Goal: Task Accomplishment & Management: Complete application form

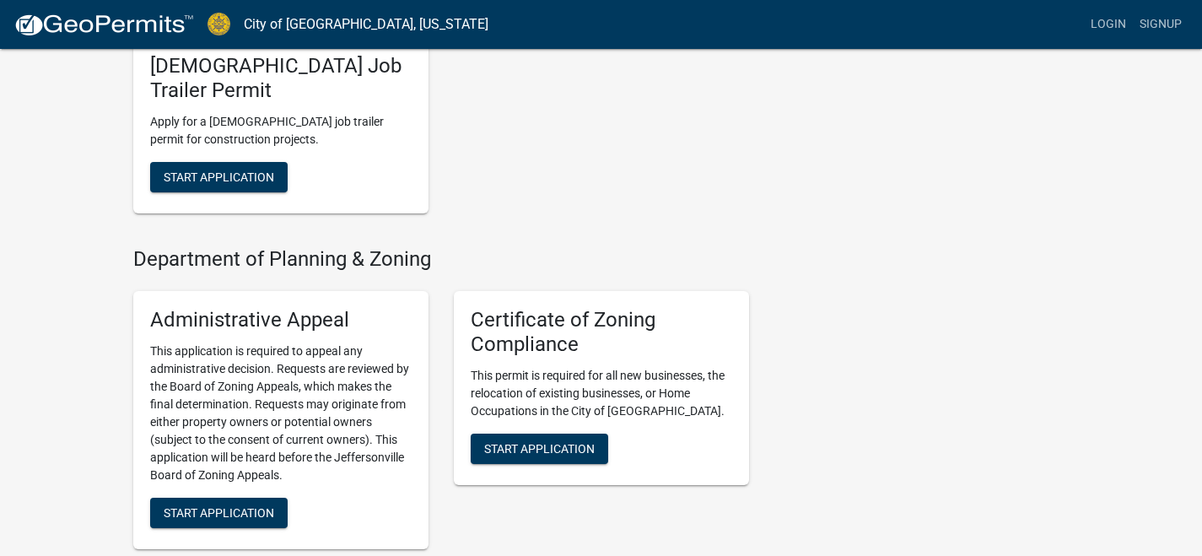
scroll to position [1267, 0]
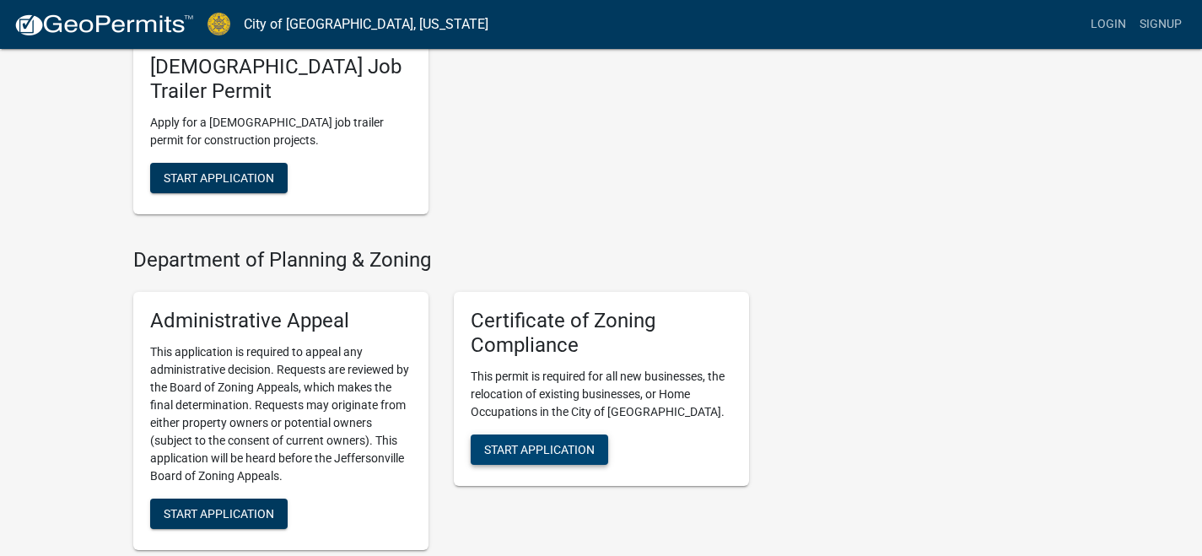
click at [568, 442] on span "Start Application" at bounding box center [539, 448] width 110 height 13
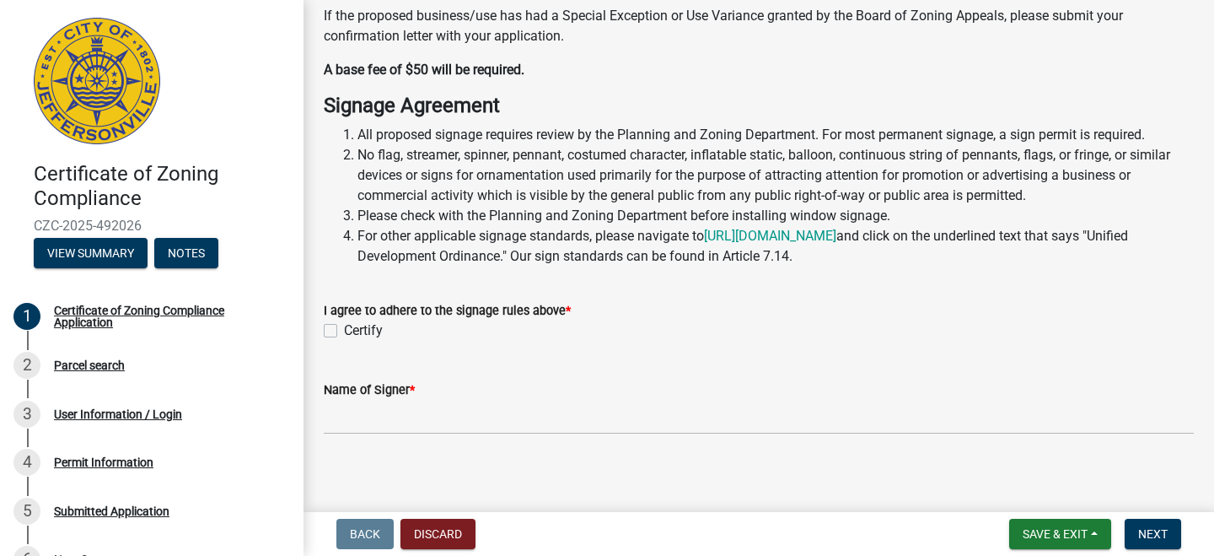
scroll to position [222, 0]
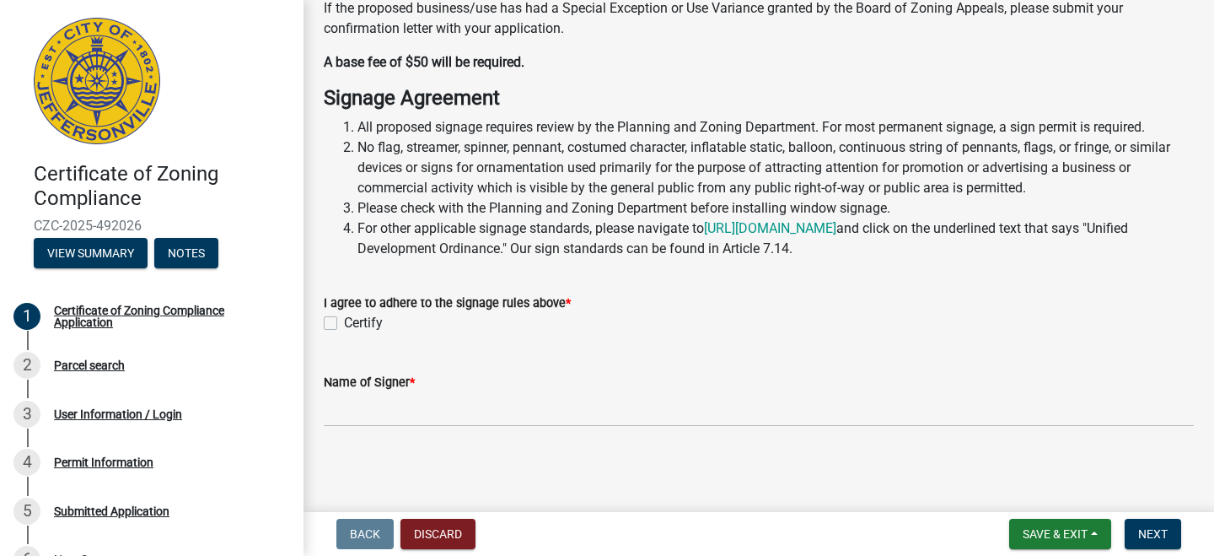
click at [344, 321] on label "Certify" at bounding box center [363, 323] width 39 height 20
click at [344, 321] on input "Certify" at bounding box center [349, 318] width 11 height 11
checkbox input "true"
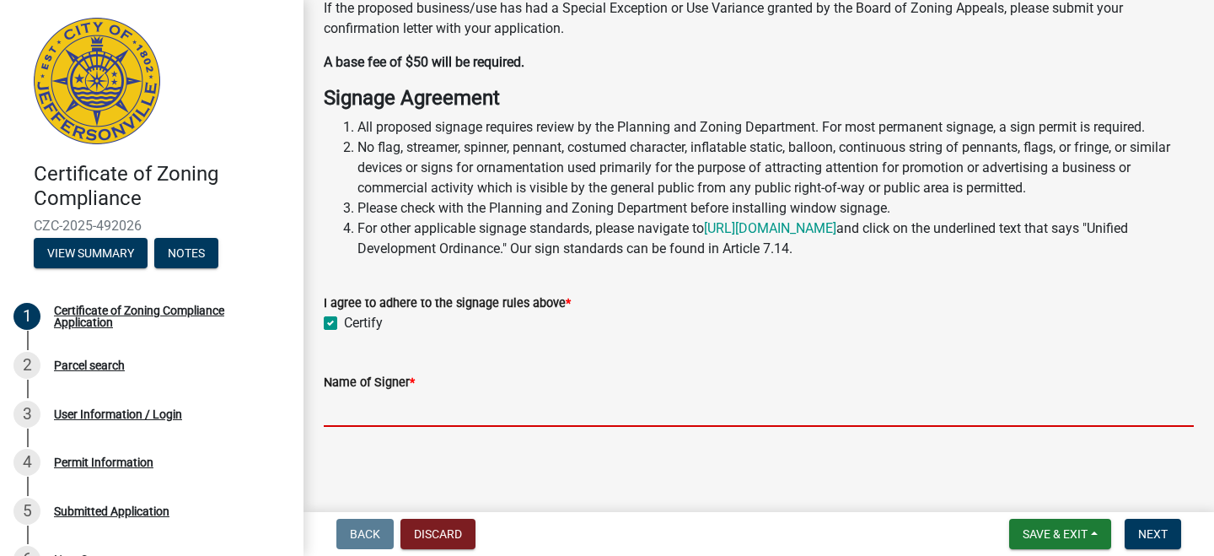
click at [433, 417] on input "Name of Signer *" at bounding box center [759, 409] width 870 height 35
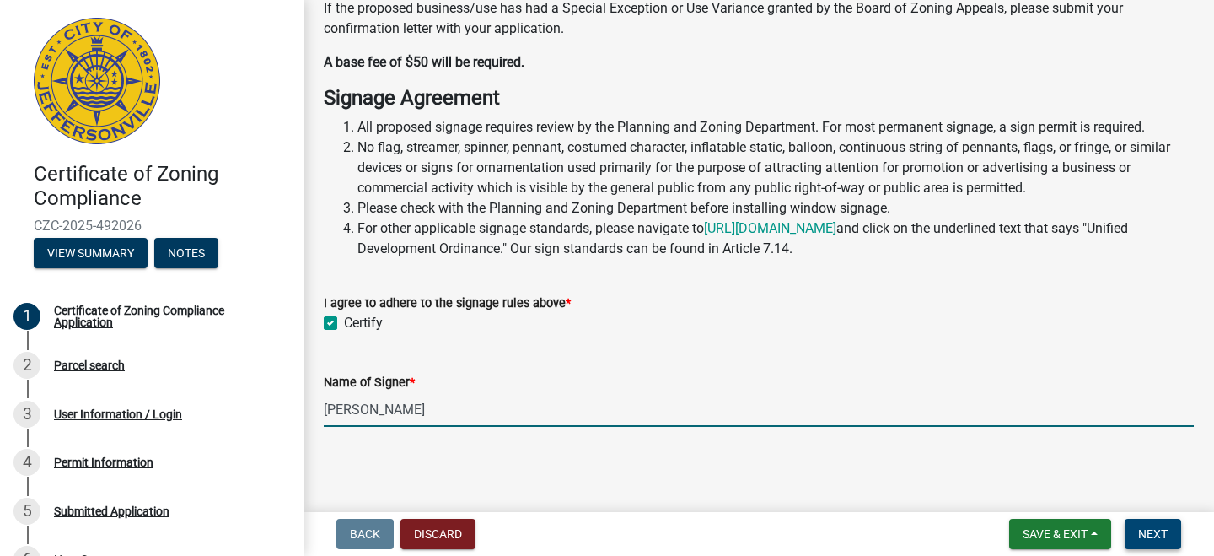
type input "[PERSON_NAME]"
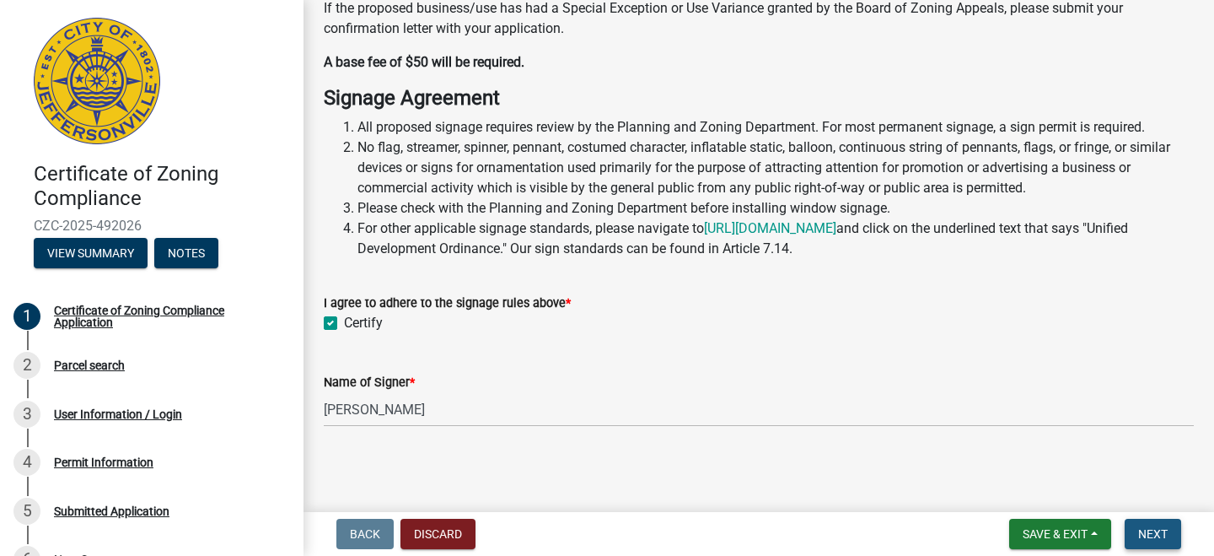
click at [1141, 535] on span "Next" at bounding box center [1153, 533] width 30 height 13
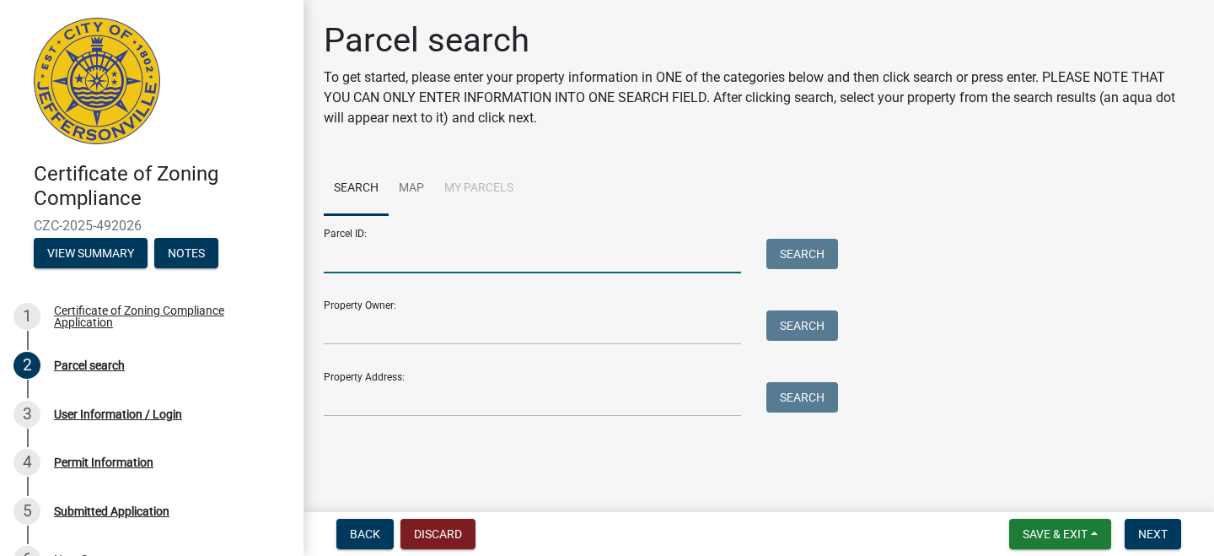
click at [540, 250] on input "Parcel ID:" at bounding box center [532, 256] width 417 height 35
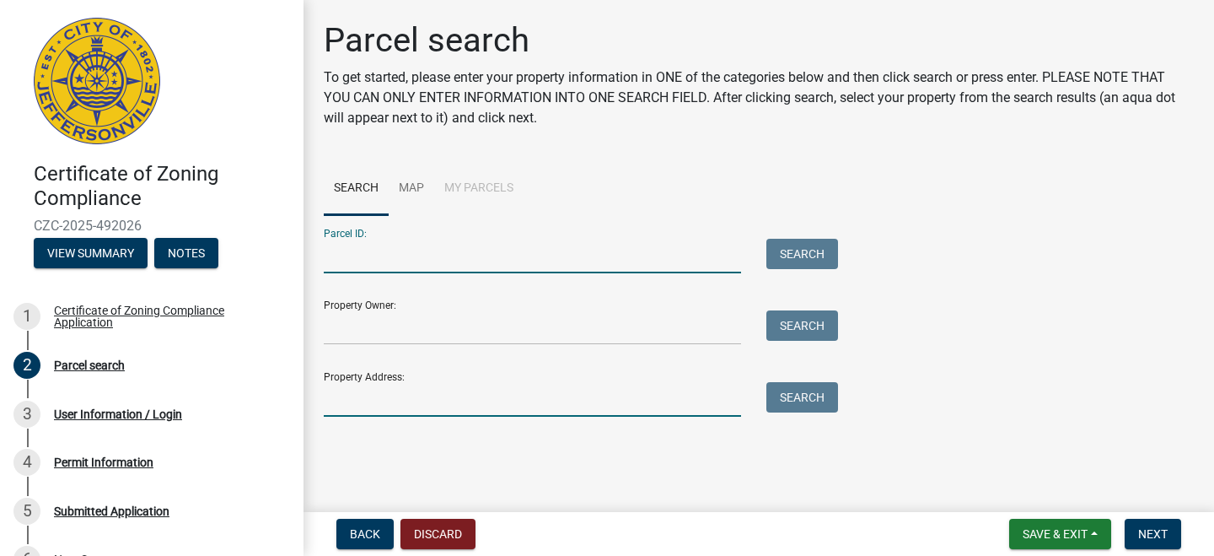
click at [497, 390] on input "Property Address:" at bounding box center [532, 399] width 417 height 35
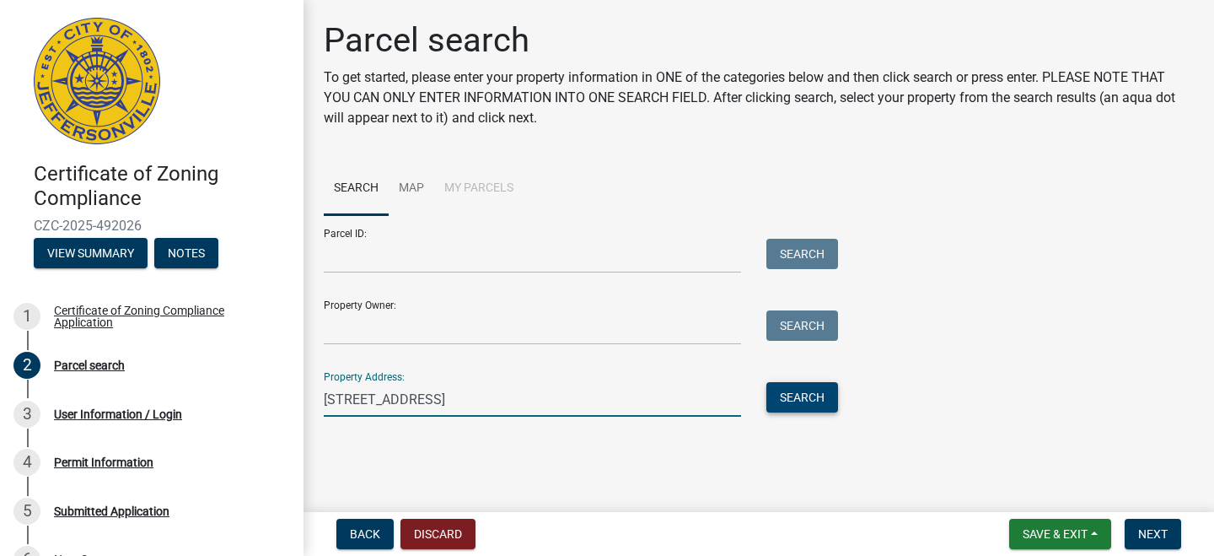
type input "422 E. 7th St."
click at [797, 402] on button "Search" at bounding box center [802, 397] width 72 height 30
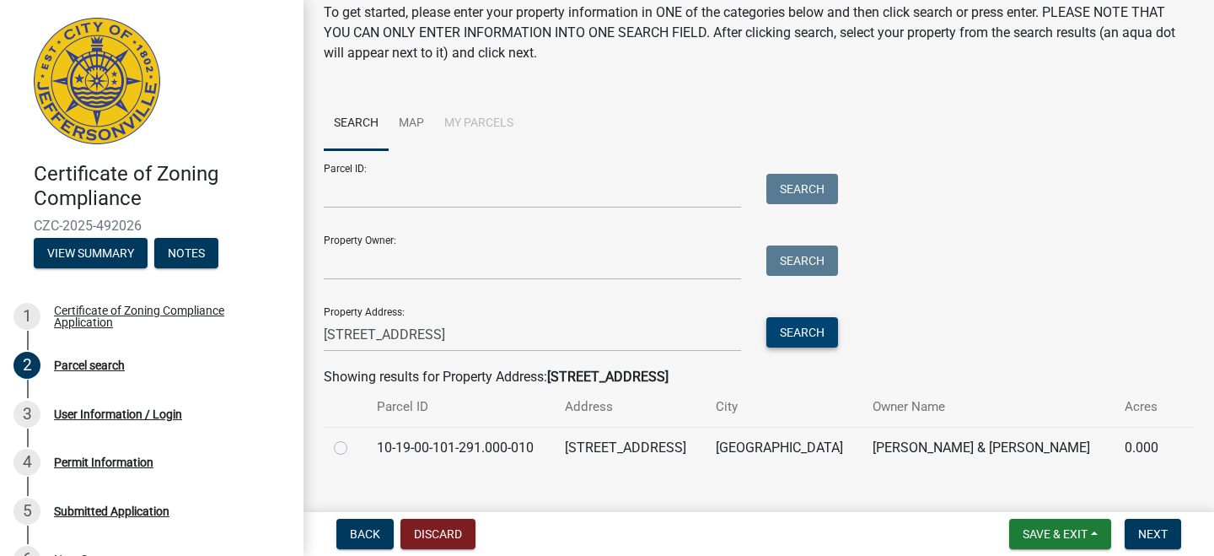
scroll to position [94, 0]
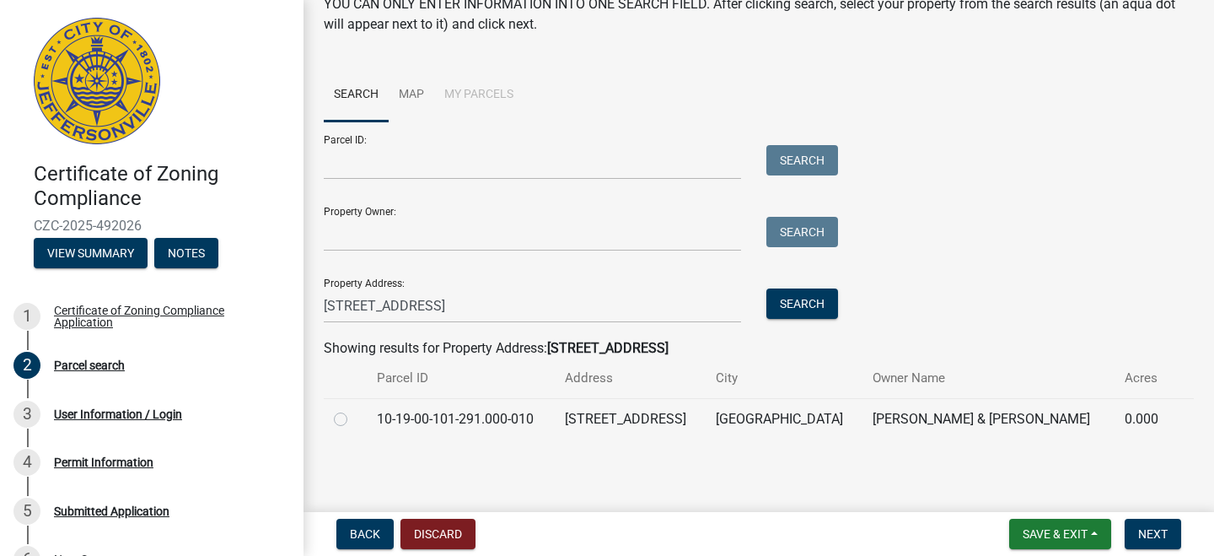
click at [354, 409] on label at bounding box center [354, 409] width 0 height 0
click at [354, 417] on input "radio" at bounding box center [359, 414] width 11 height 11
radio input "true"
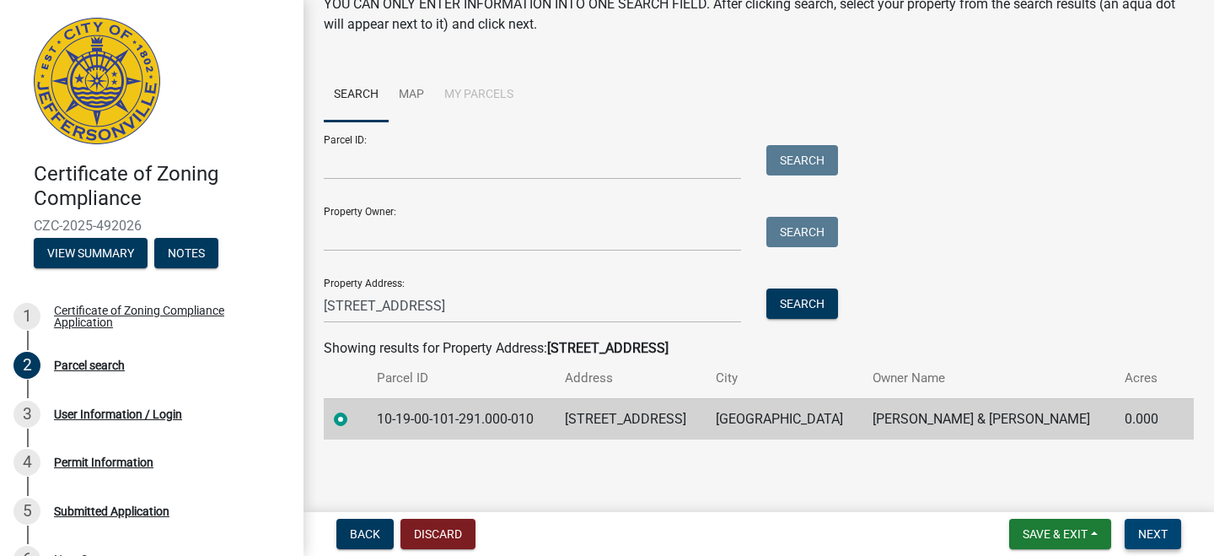
click at [1163, 534] on span "Next" at bounding box center [1153, 533] width 30 height 13
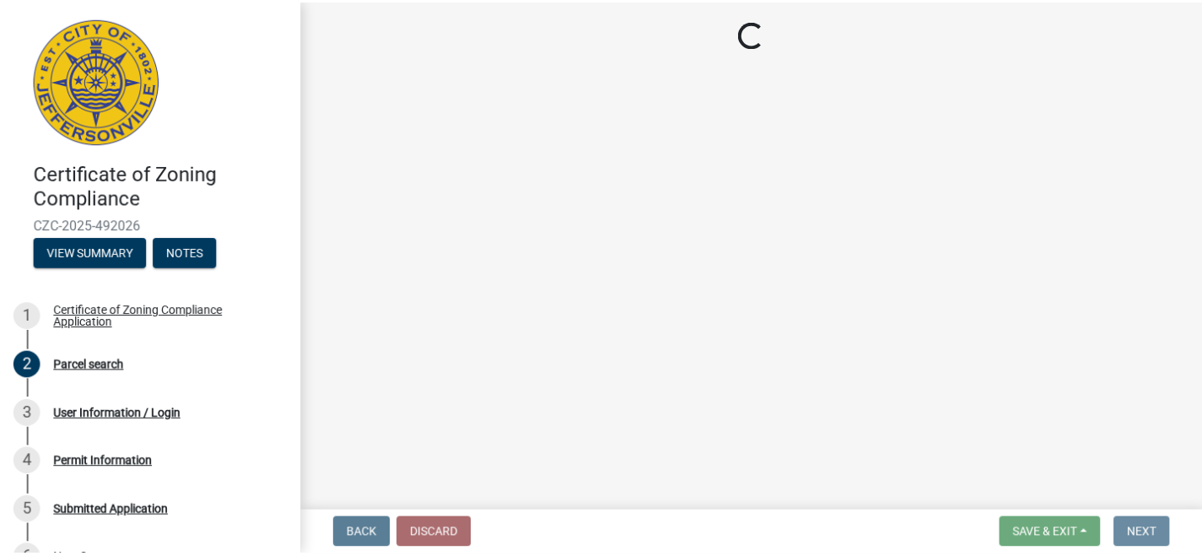
scroll to position [0, 0]
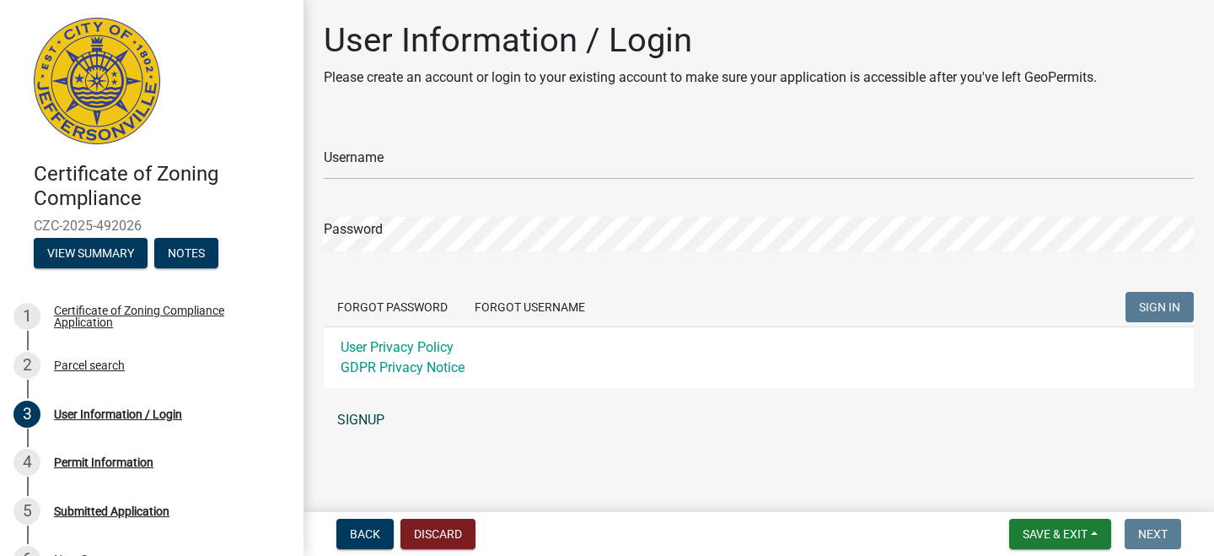
click at [370, 425] on link "SIGNUP" at bounding box center [759, 420] width 870 height 34
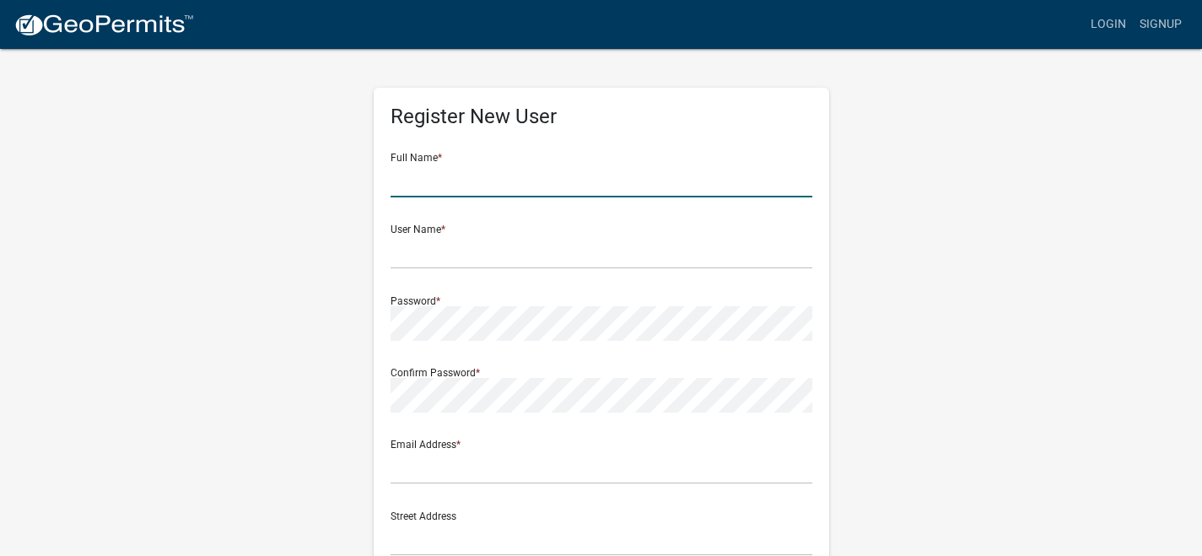
click at [594, 172] on input "text" at bounding box center [601, 180] width 422 height 35
type input "[PERSON_NAME]"
type input "2868 Alonzo Smith Rd"
type input "Georgetown"
type input "IN"
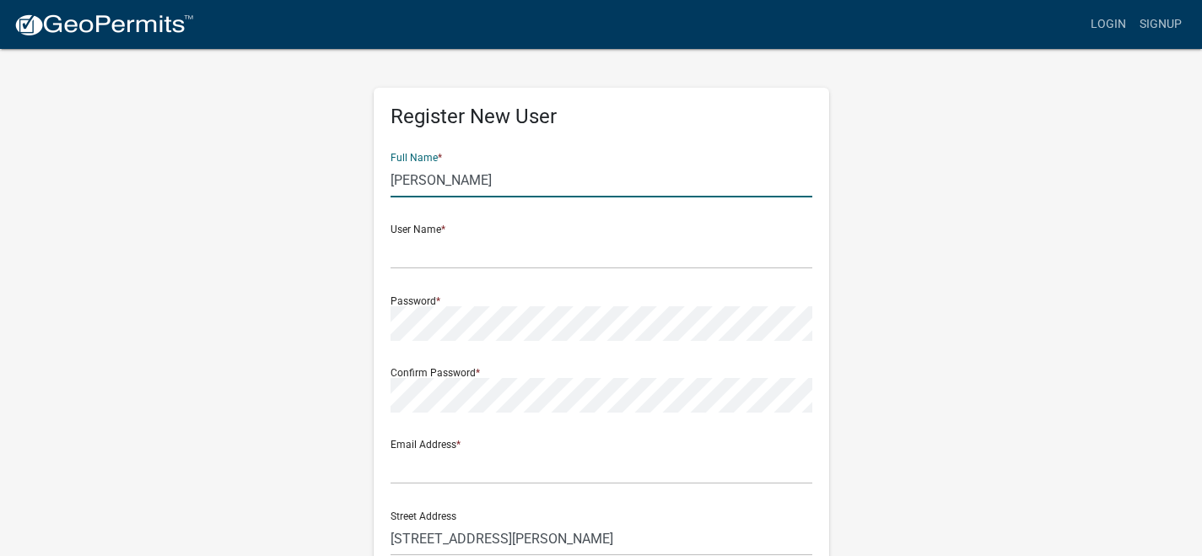
type input "47122"
type input "5023219749"
click at [510, 239] on input "text" at bounding box center [601, 251] width 422 height 35
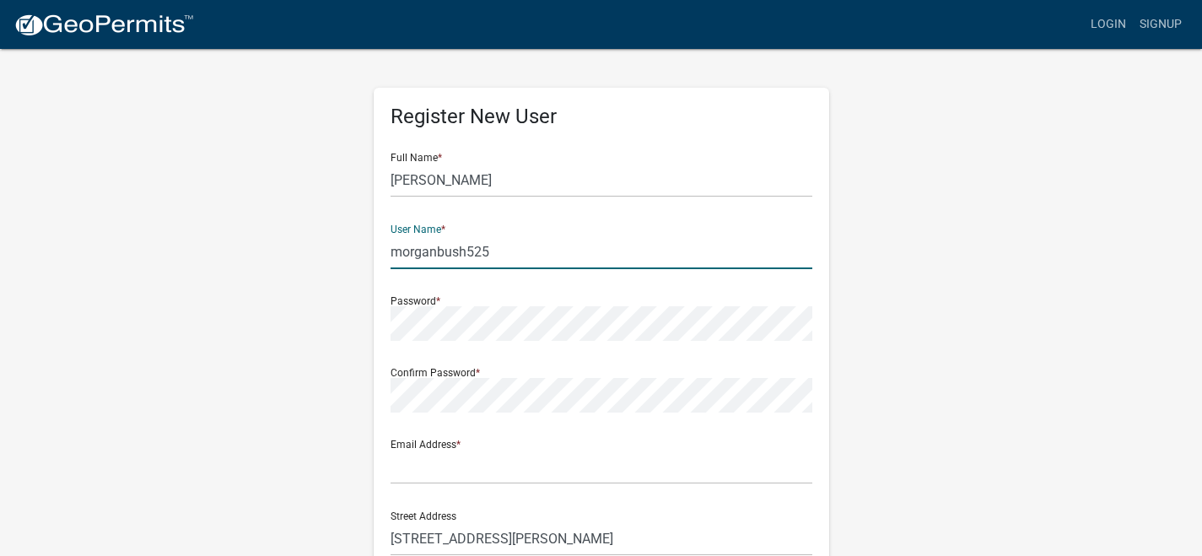
type input "morganbush525"
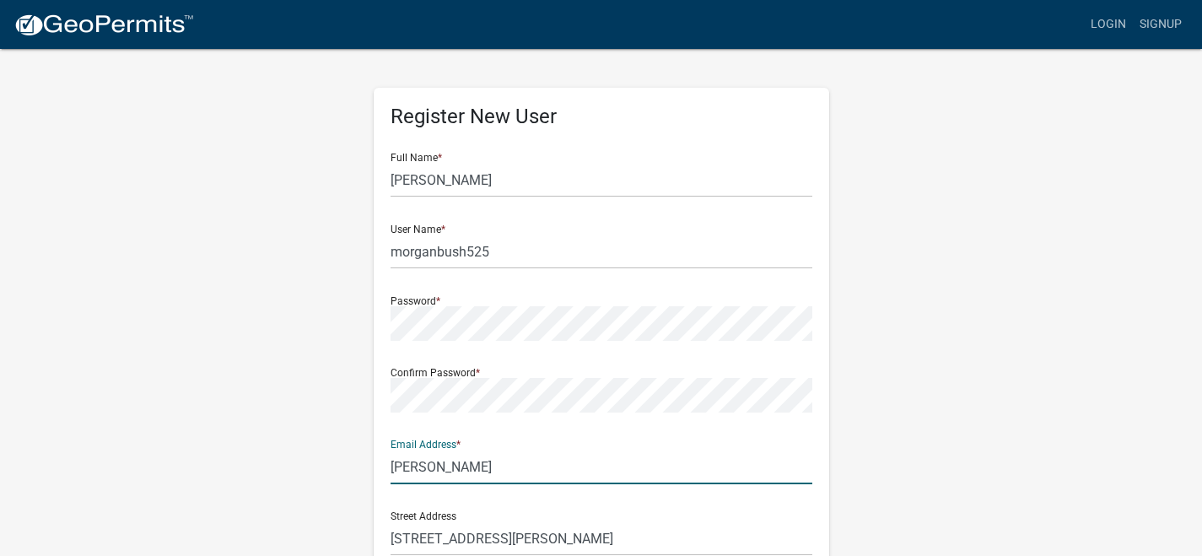
click at [454, 473] on input "morgan" at bounding box center [601, 466] width 422 height 35
type input "realtormorganbush@gmail.com"
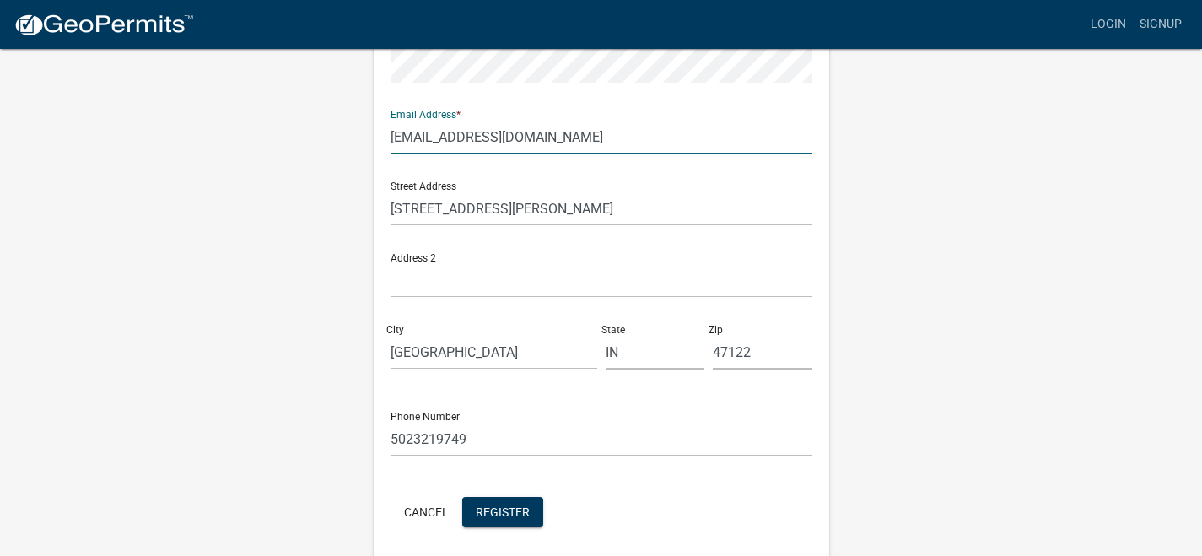
scroll to position [394, 0]
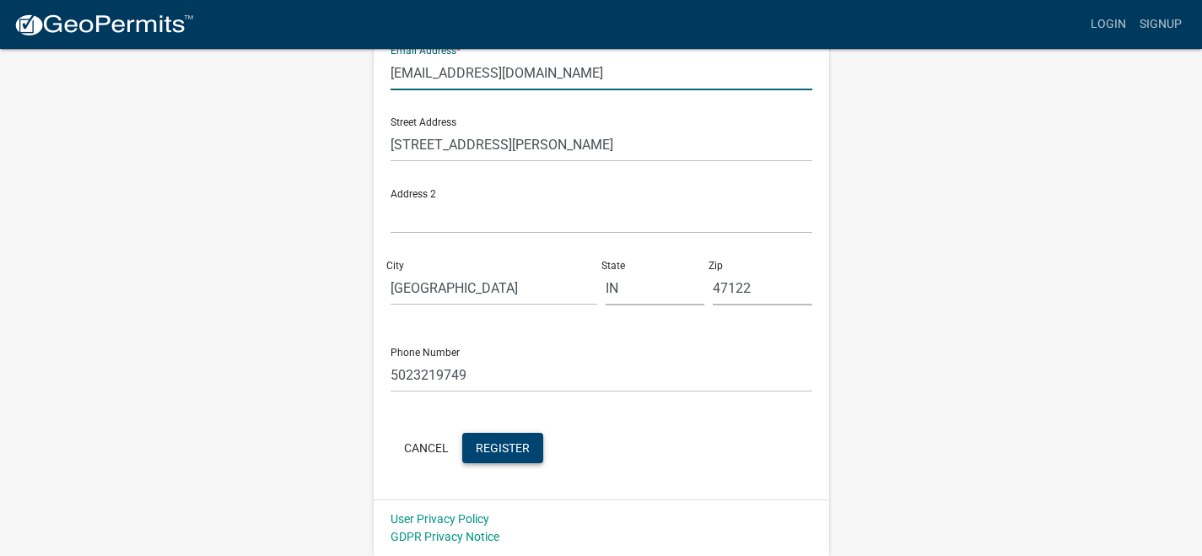
click at [514, 449] on span "Register" at bounding box center [503, 446] width 54 height 13
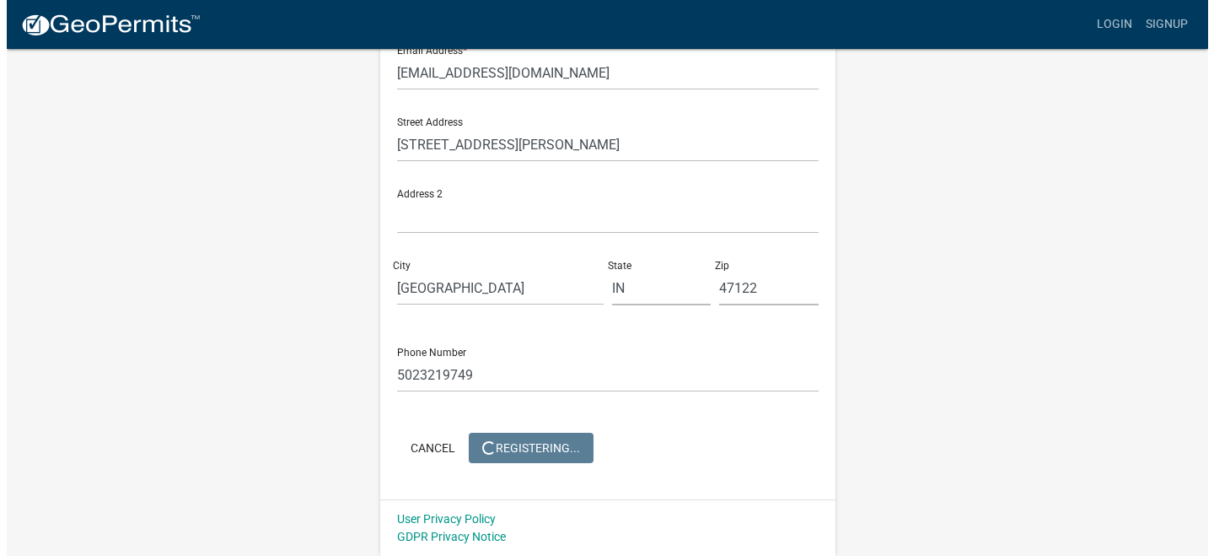
scroll to position [0, 0]
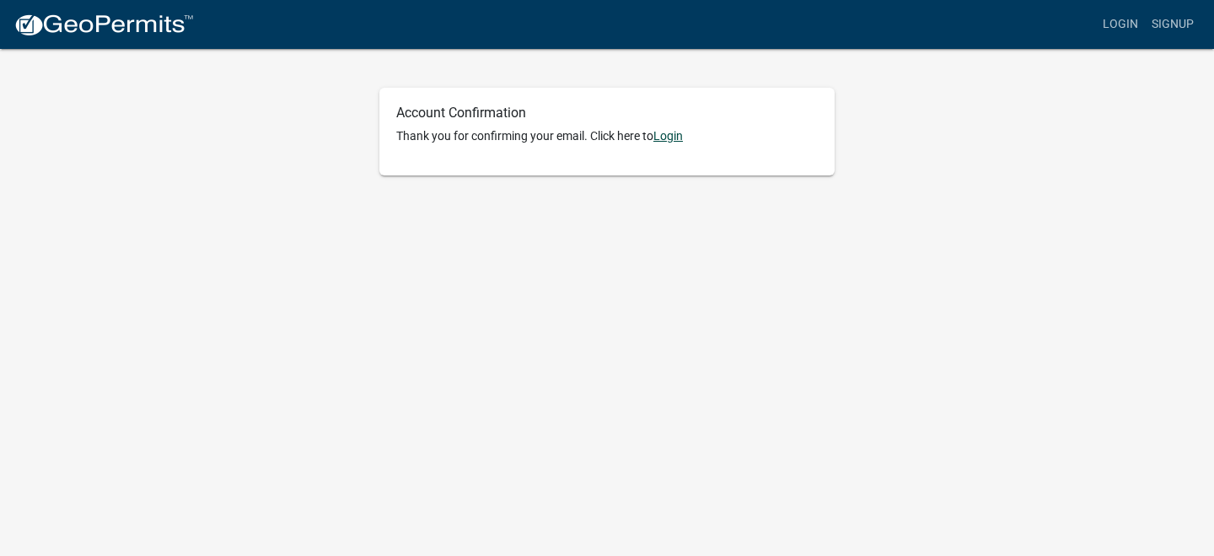
click at [665, 136] on link "Login" at bounding box center [668, 135] width 30 height 13
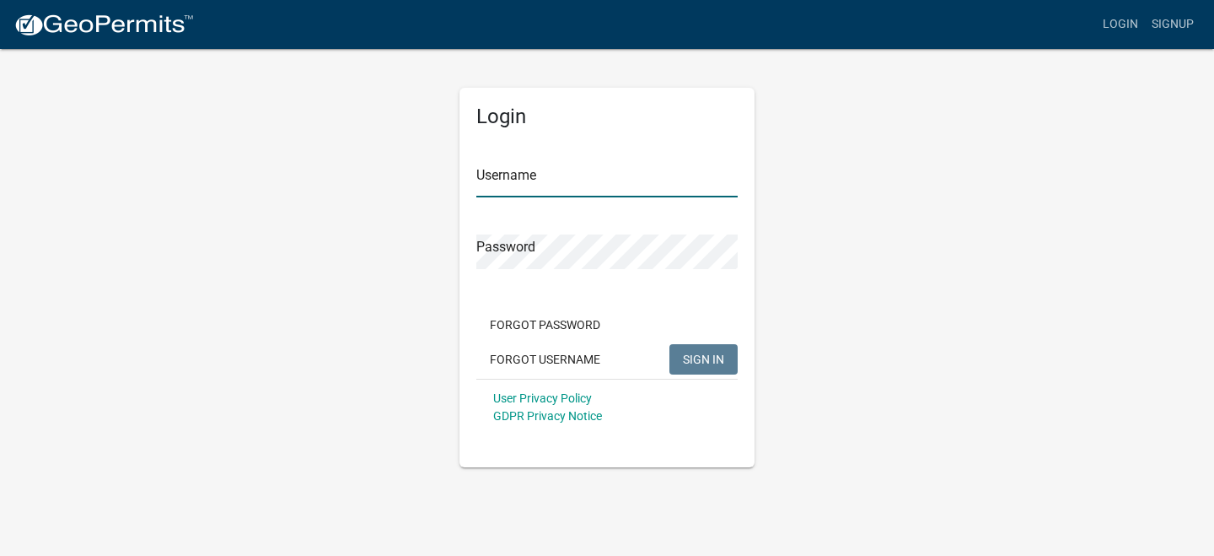
type input "morganbush525"
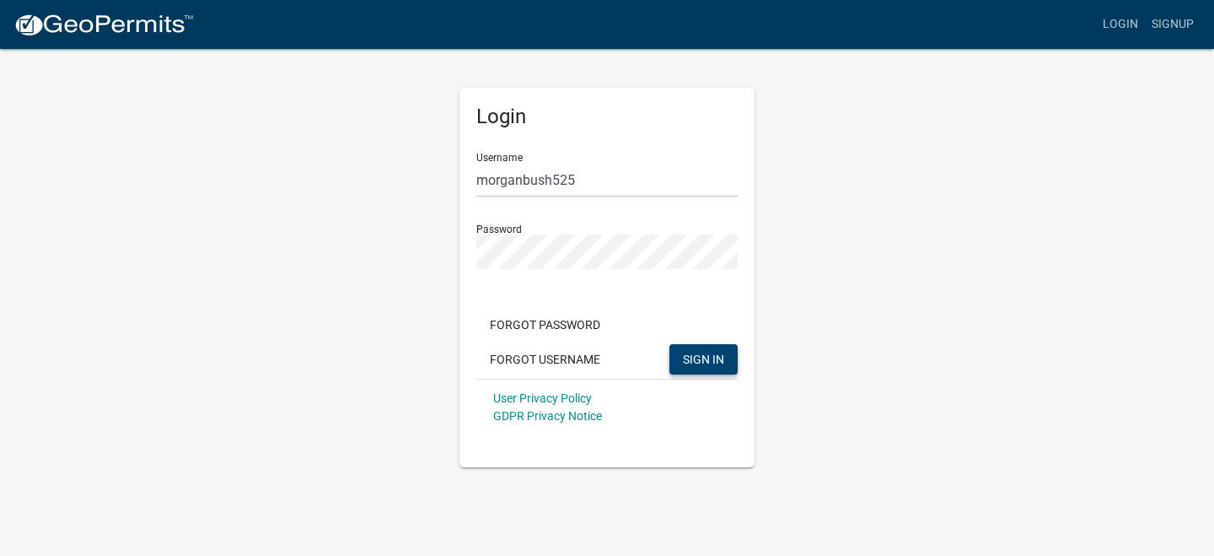
click at [707, 362] on span "SIGN IN" at bounding box center [703, 358] width 41 height 13
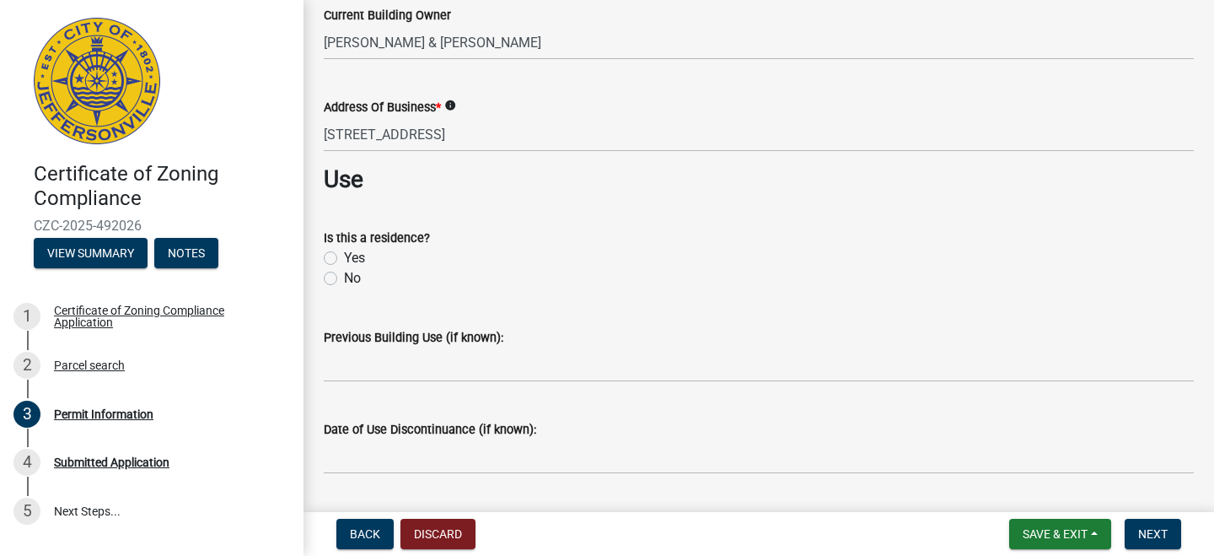
scroll to position [657, 0]
click at [344, 255] on label "Yes" at bounding box center [354, 257] width 21 height 20
click at [344, 255] on input "Yes" at bounding box center [349, 252] width 11 height 11
radio input "true"
click at [344, 280] on label "No" at bounding box center [352, 277] width 17 height 20
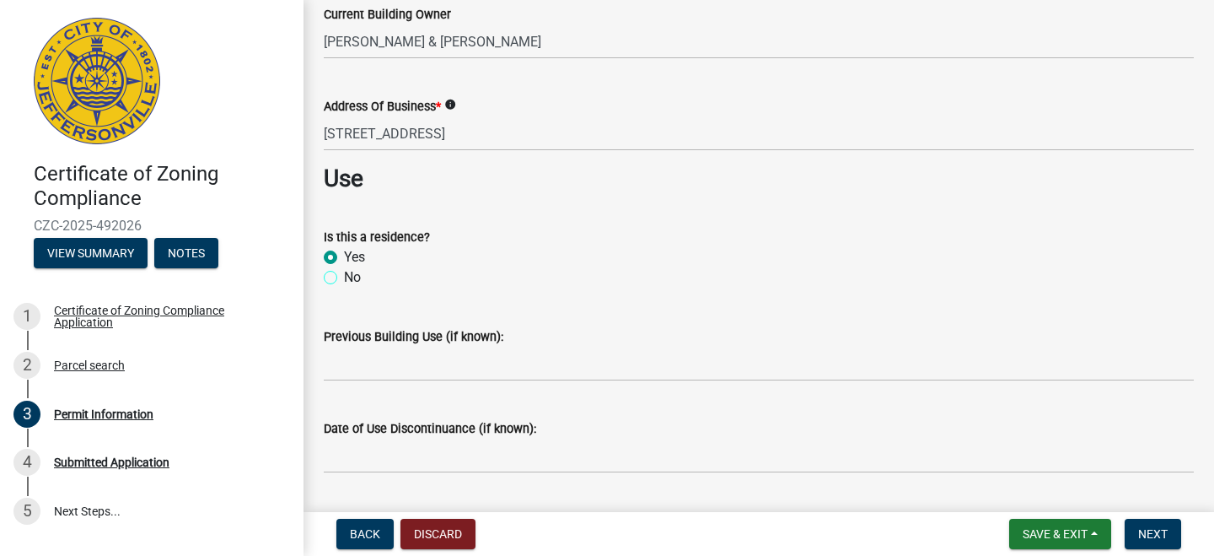
click at [344, 278] on input "No" at bounding box center [349, 272] width 11 height 11
radio input "true"
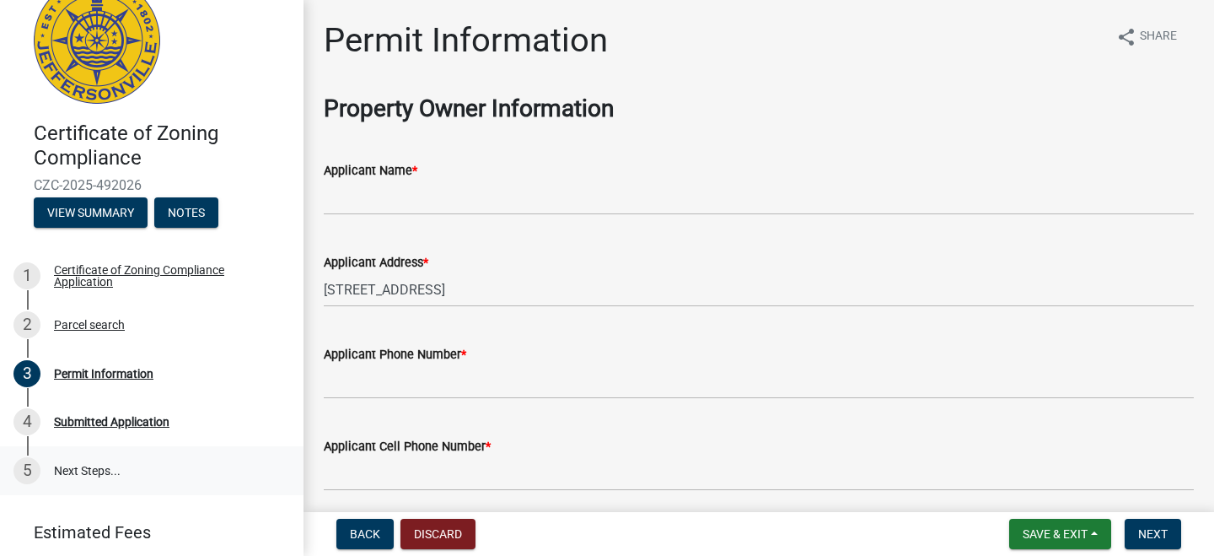
scroll to position [98, 0]
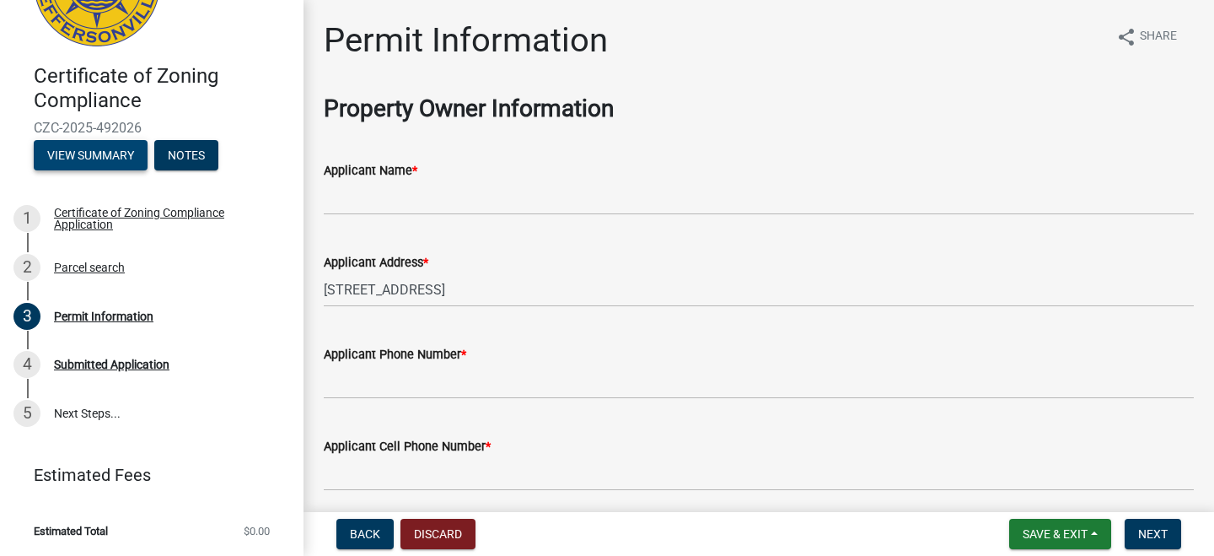
click at [70, 153] on button "View Summary" at bounding box center [91, 155] width 114 height 30
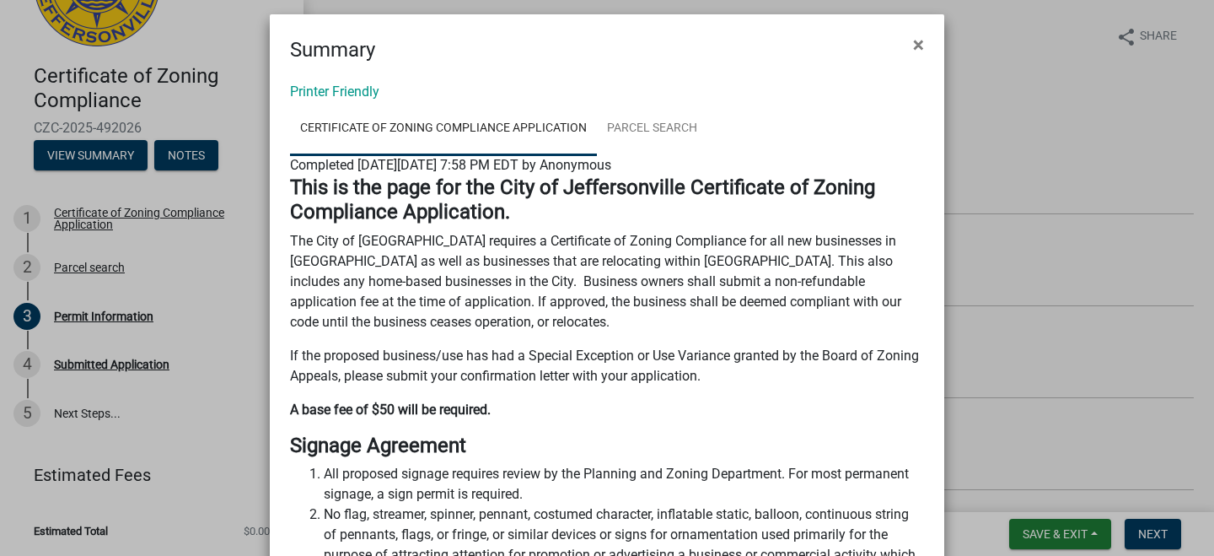
scroll to position [0, 0]
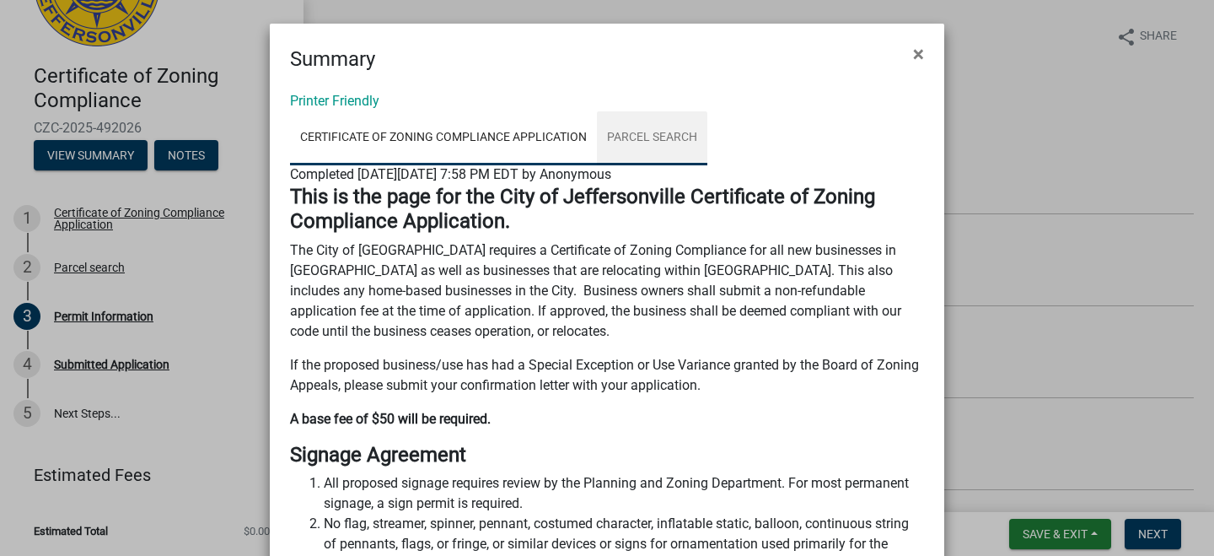
click at [657, 144] on link "Parcel search" at bounding box center [652, 138] width 110 height 54
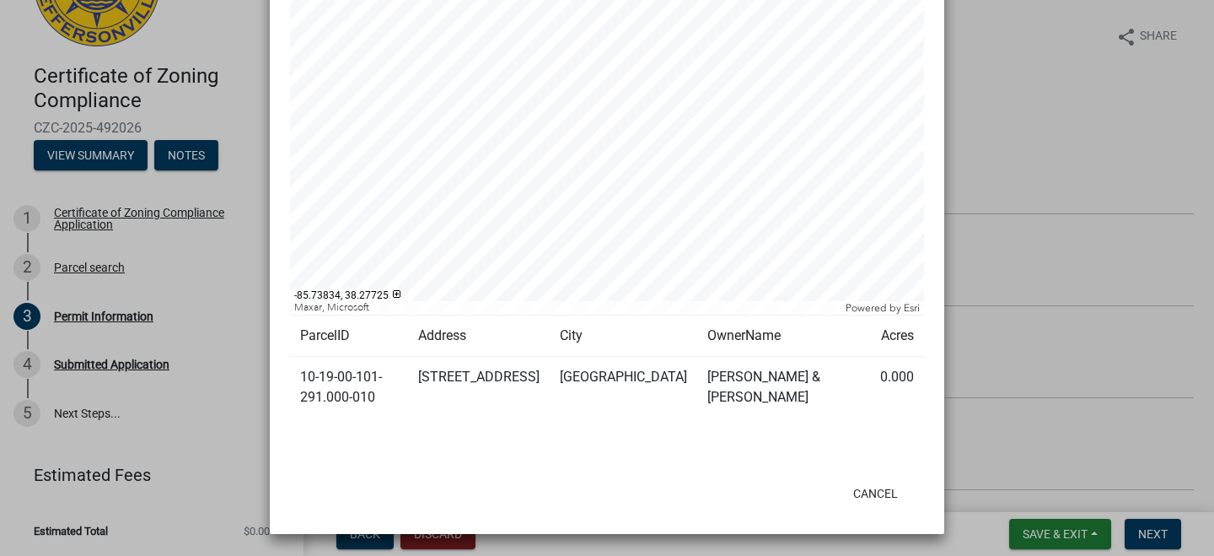
scroll to position [293, 0]
click at [343, 374] on td "10-19-00-101-291.000-010" at bounding box center [349, 386] width 118 height 62
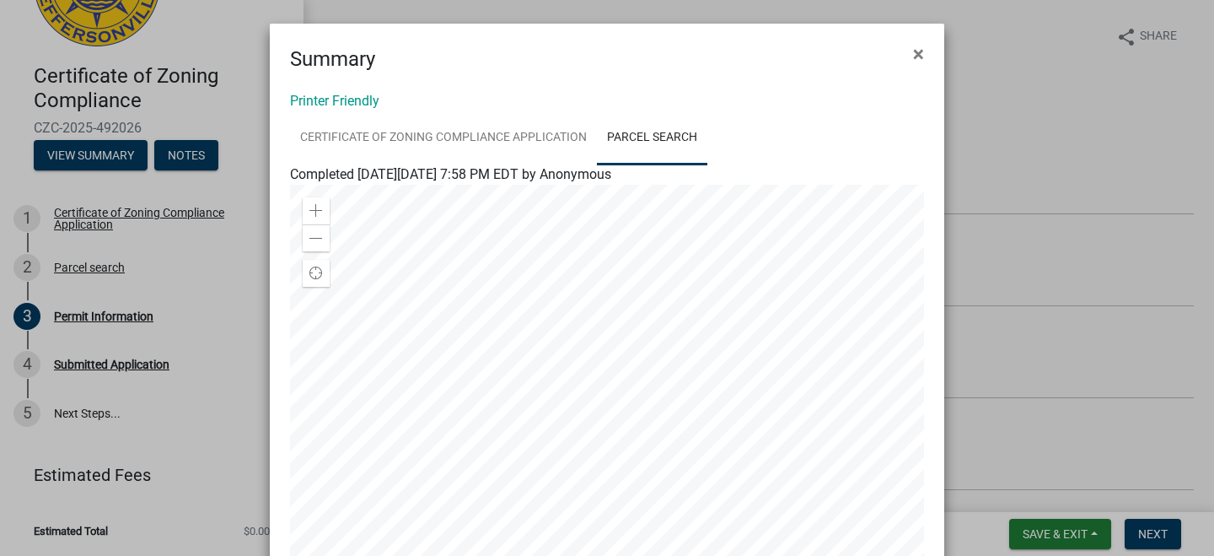
click at [592, 395] on div at bounding box center [607, 396] width 634 height 422
click at [459, 138] on link "Certificate of Zoning Compliance Application" at bounding box center [443, 138] width 307 height 54
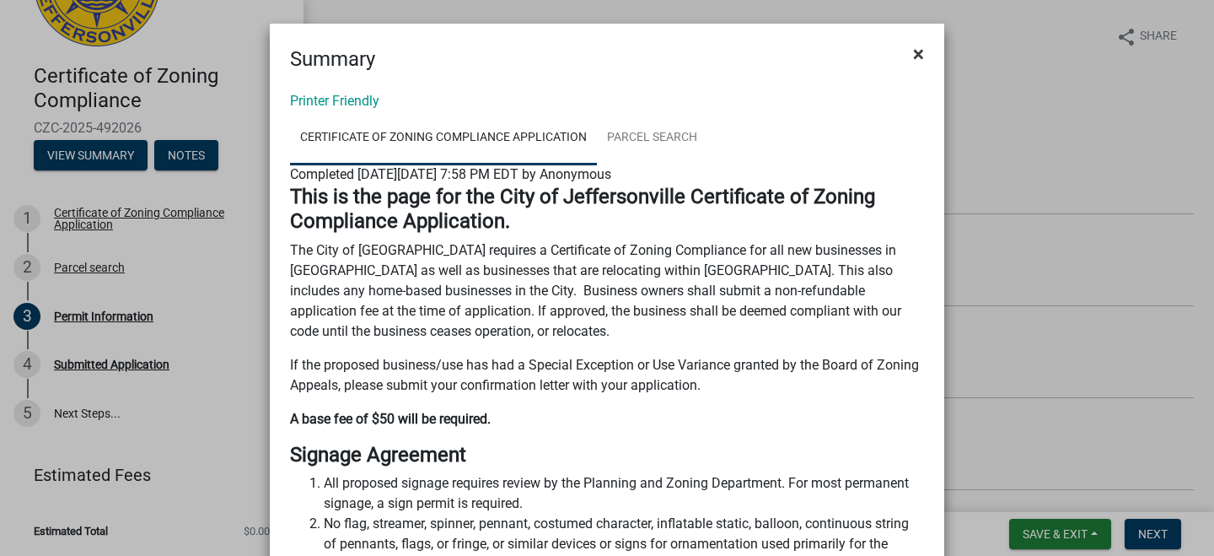
click at [913, 46] on span "×" at bounding box center [918, 54] width 11 height 24
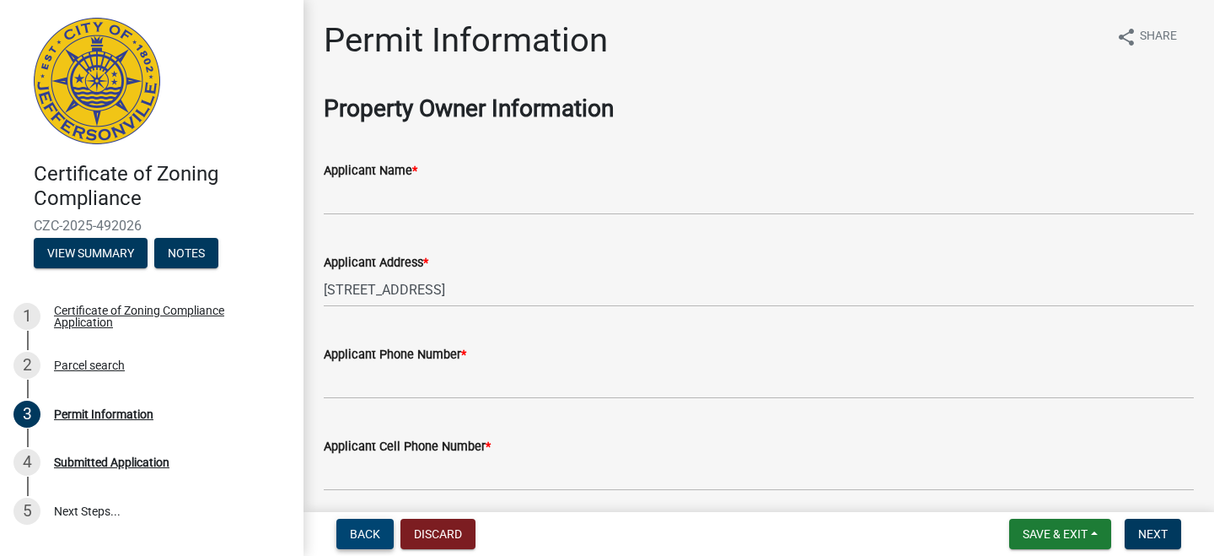
click at [352, 534] on span "Back" at bounding box center [365, 533] width 30 height 13
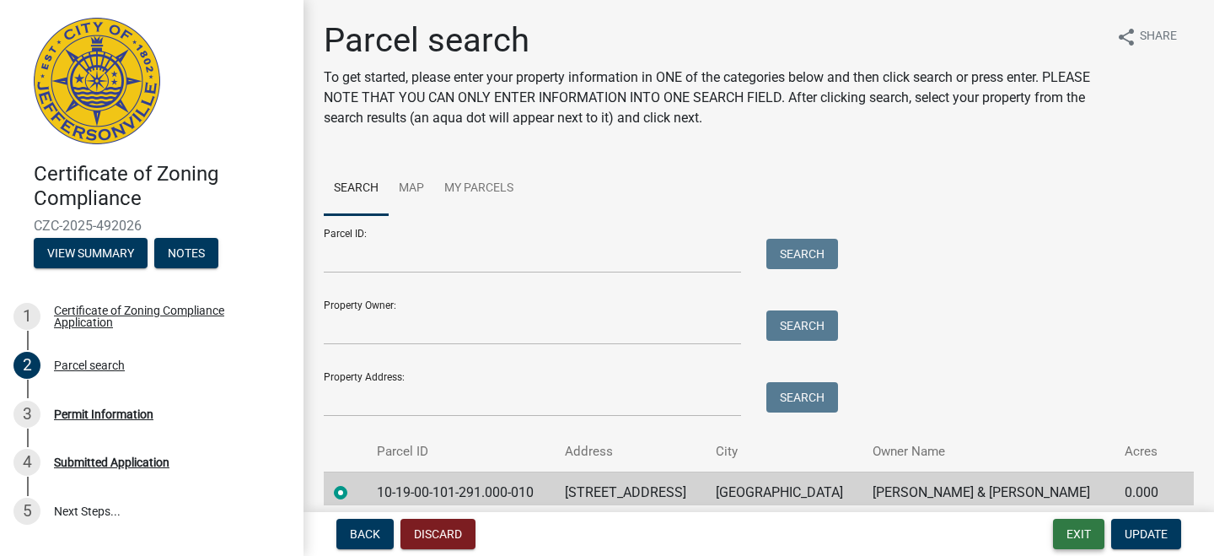
click at [1056, 534] on button "Exit" at bounding box center [1078, 534] width 51 height 30
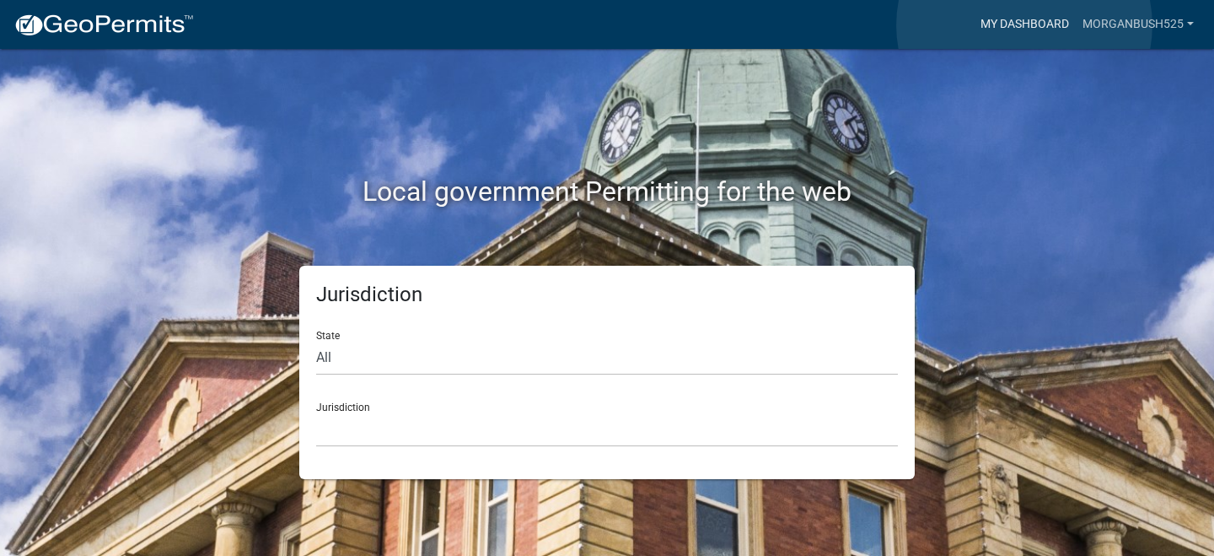
click at [1024, 25] on link "My Dashboard" at bounding box center [1025, 24] width 102 height 32
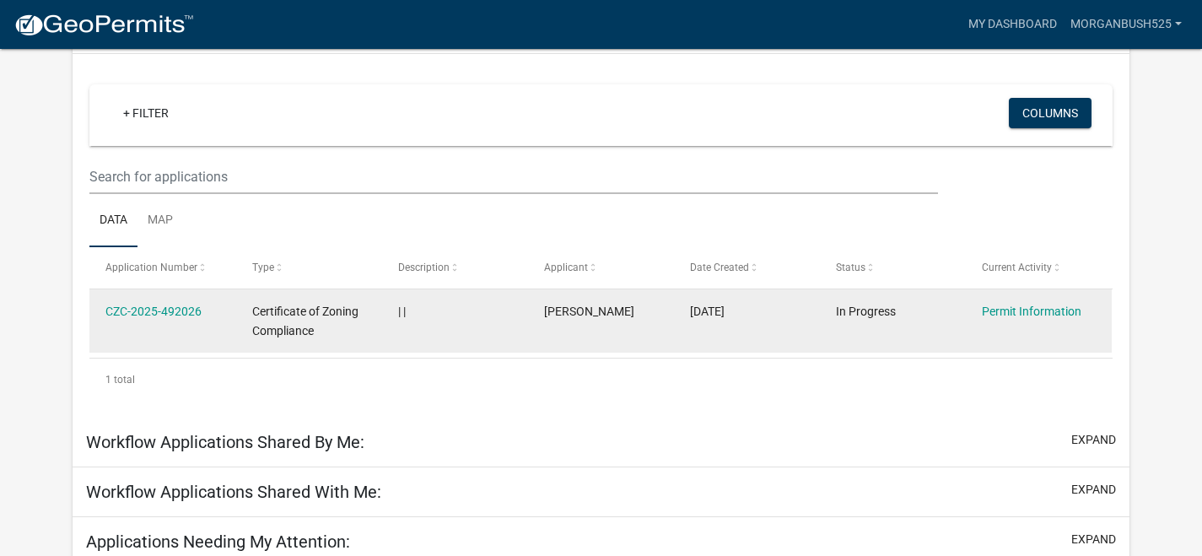
scroll to position [159, 0]
click at [1029, 312] on link "Permit Information" at bounding box center [1030, 310] width 99 height 13
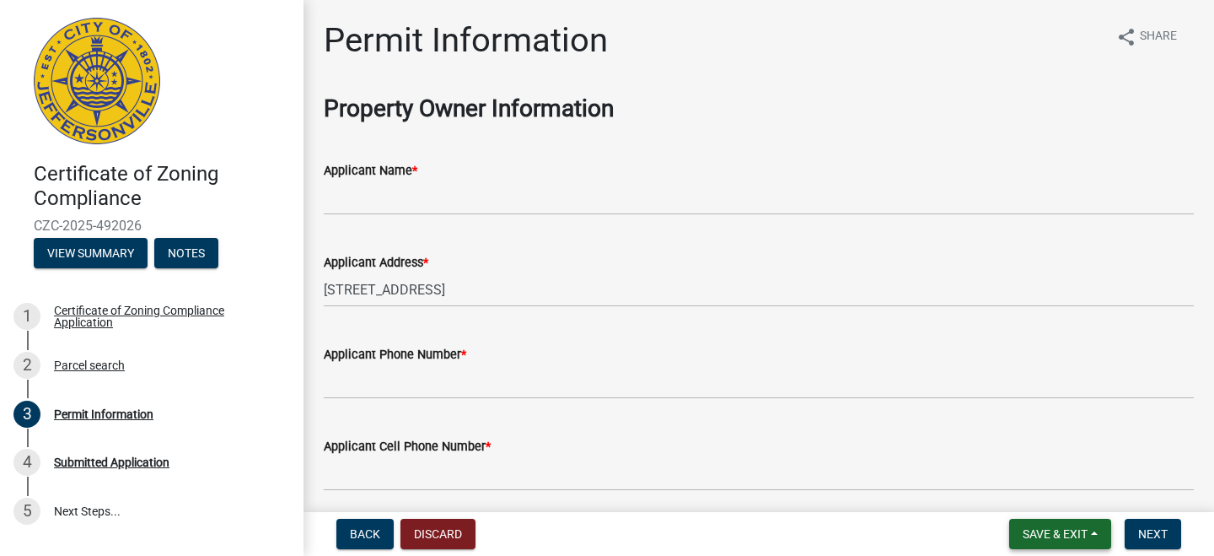
click at [1062, 533] on span "Save & Exit" at bounding box center [1055, 533] width 65 height 13
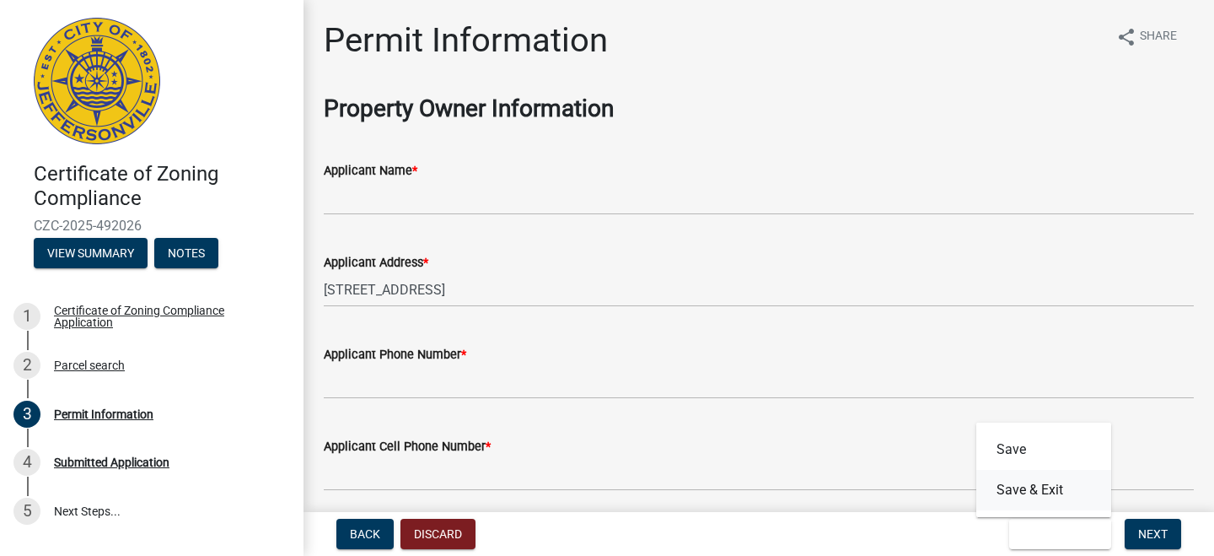
click at [1014, 486] on button "Save & Exit" at bounding box center [1043, 490] width 135 height 40
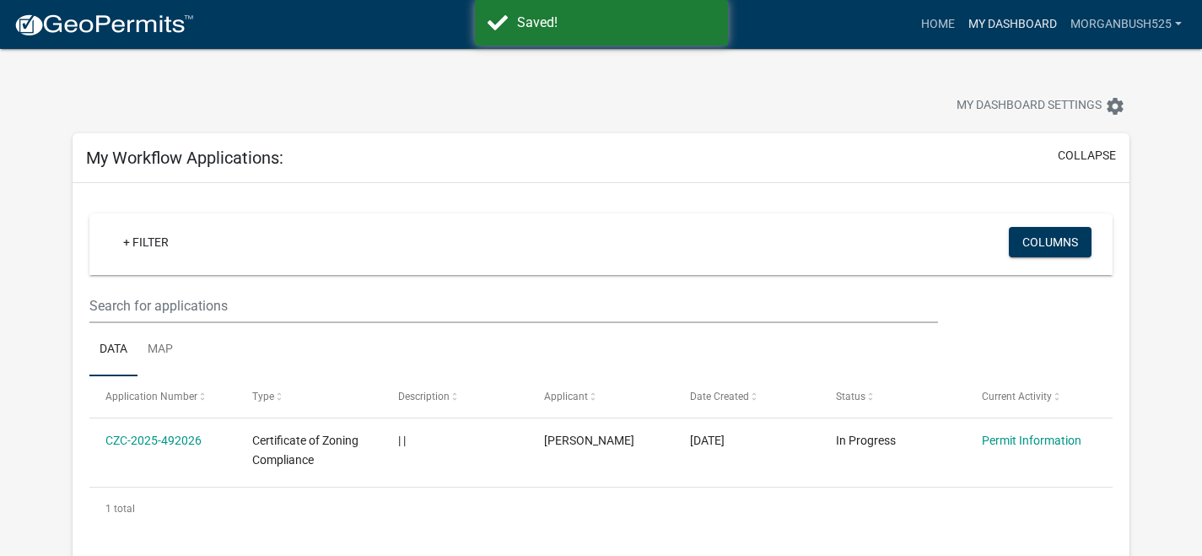
click at [1045, 27] on link "My Dashboard" at bounding box center [1012, 24] width 102 height 32
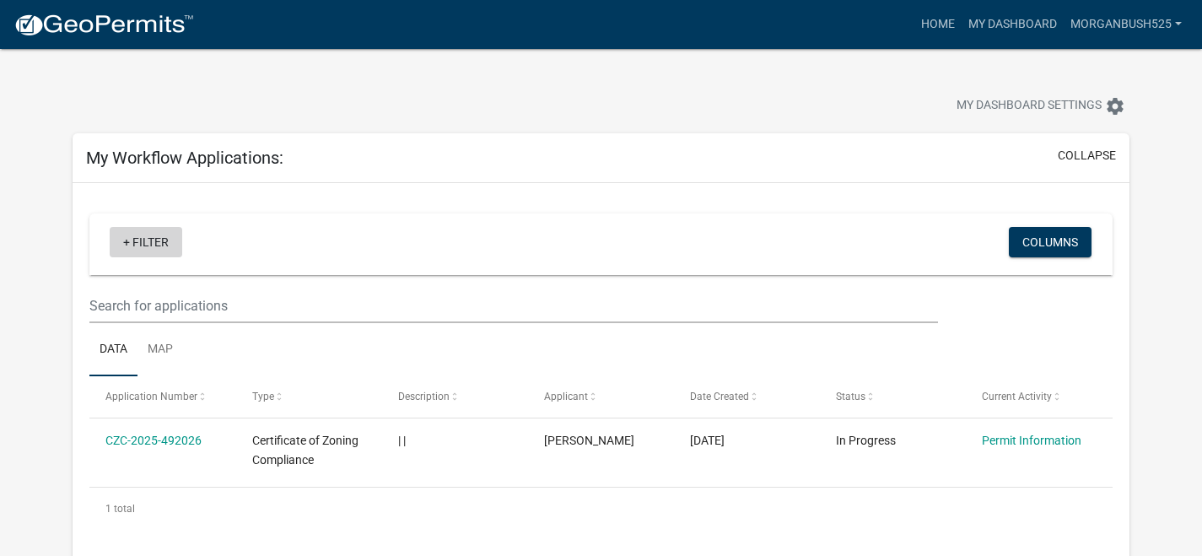
click at [129, 243] on link "+ Filter" at bounding box center [146, 242] width 73 height 30
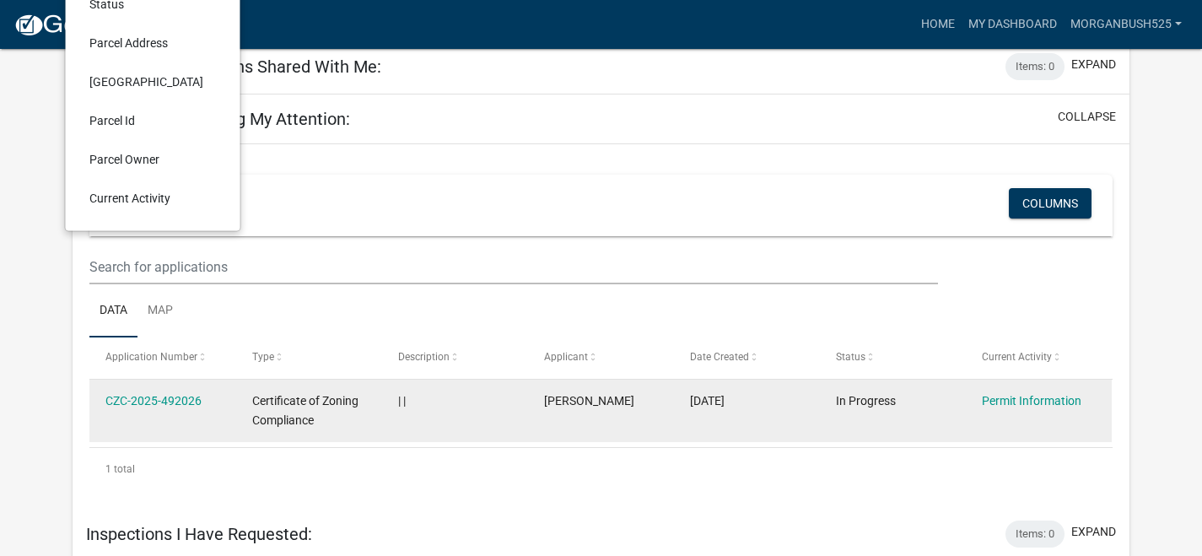
scroll to position [567, 0]
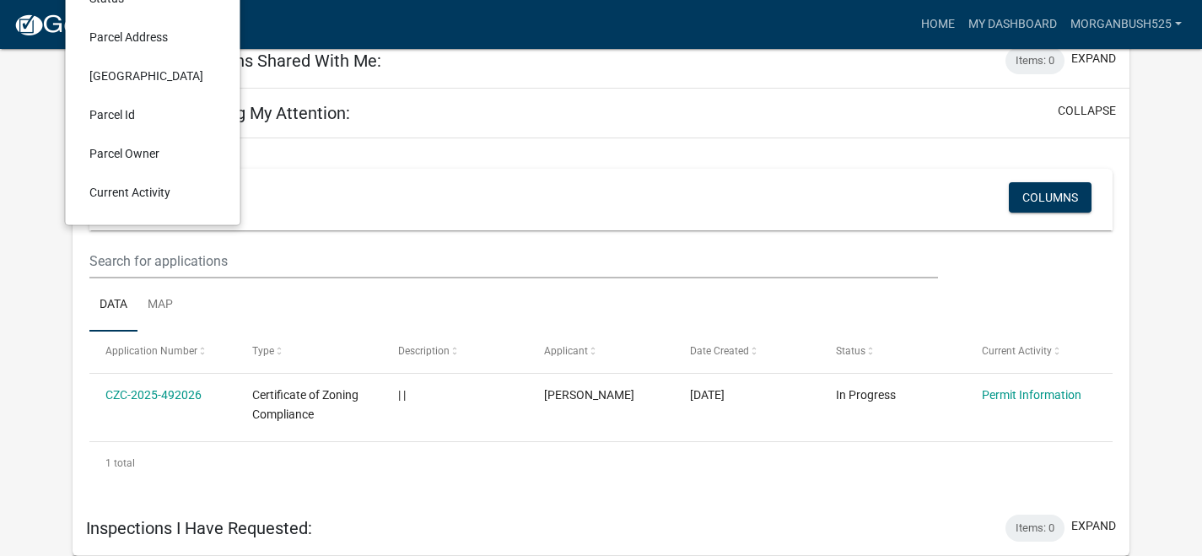
click at [141, 192] on li "Current Activity" at bounding box center [153, 192] width 154 height 39
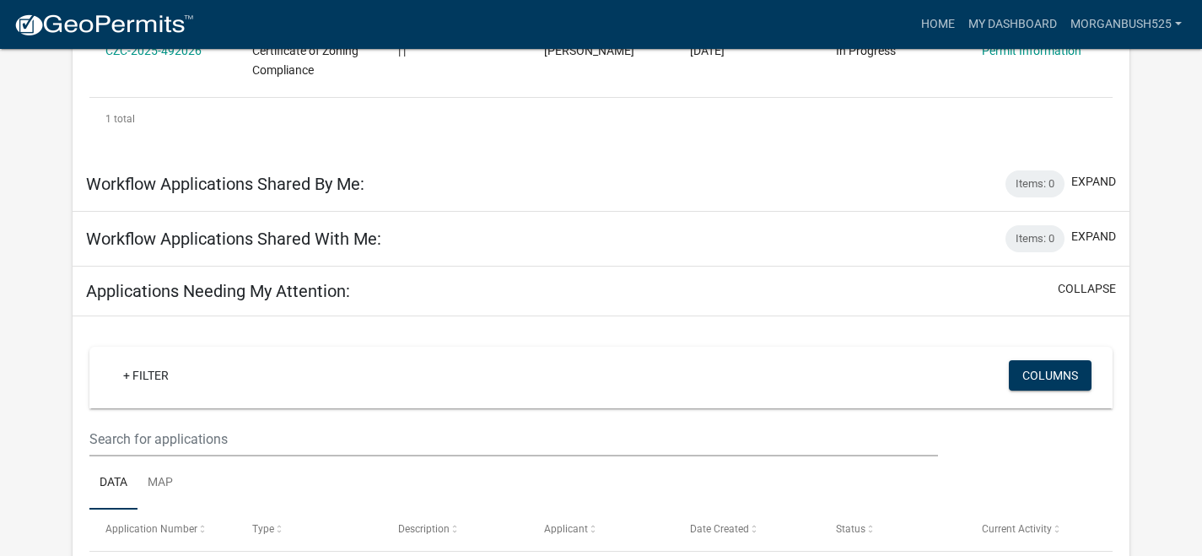
scroll to position [0, 0]
